Goal: Transaction & Acquisition: Purchase product/service

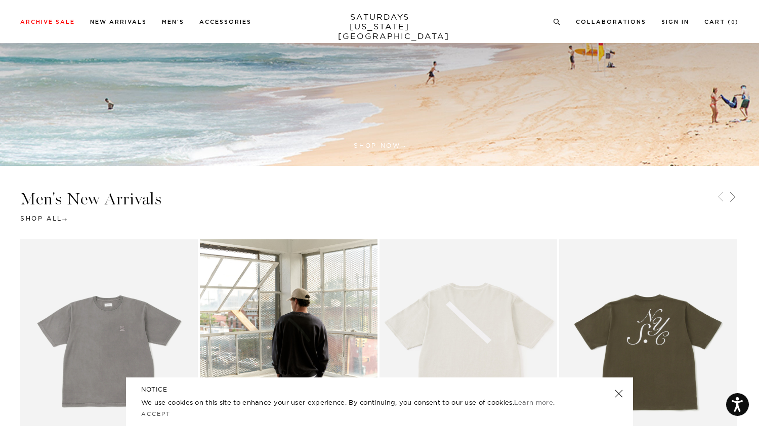
scroll to position [169, 0]
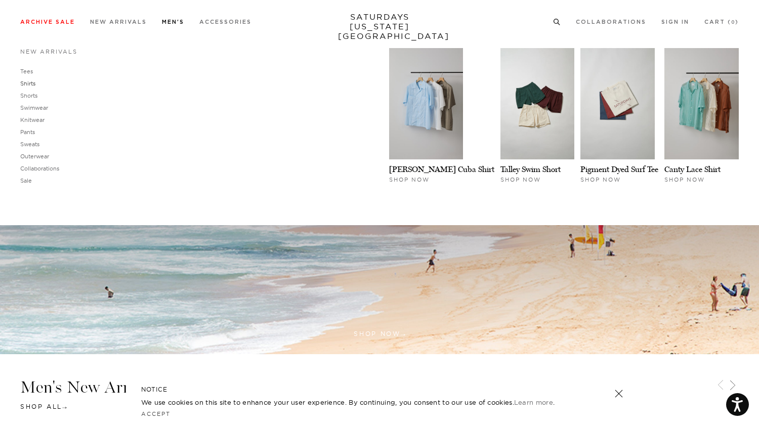
click at [23, 80] on link "Shirts" at bounding box center [27, 83] width 15 height 7
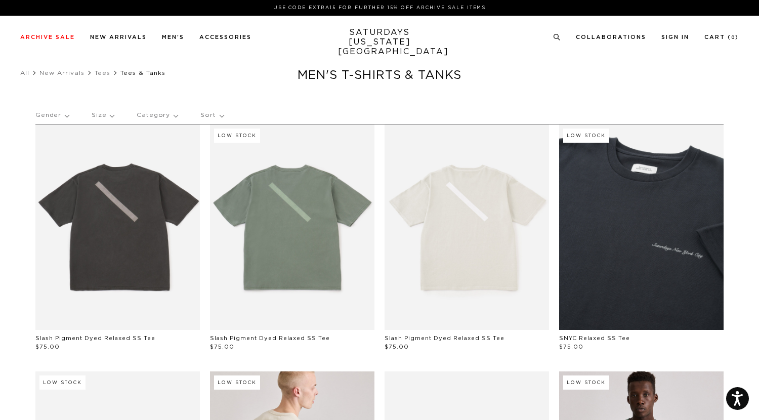
scroll to position [0, 1]
click at [208, 114] on p "Sort" at bounding box center [211, 115] width 23 height 23
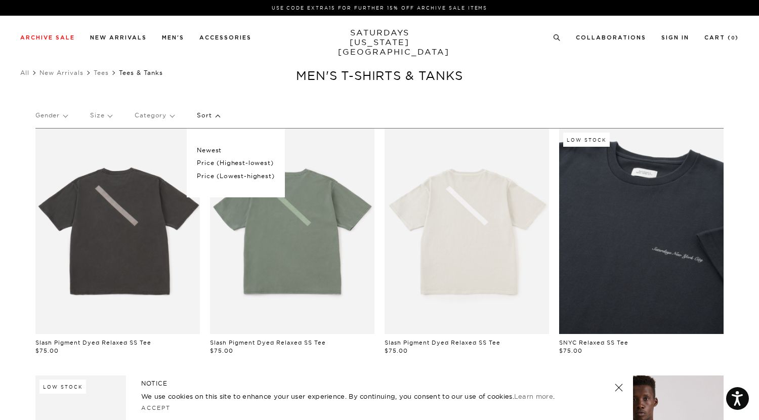
click at [211, 175] on p "Price (Lowest-highest)" at bounding box center [235, 175] width 77 height 13
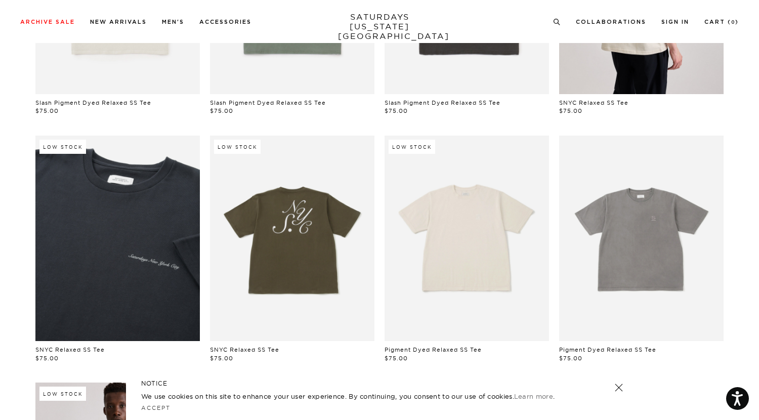
scroll to position [282, 0]
